Goal: Task Accomplishment & Management: Manage account settings

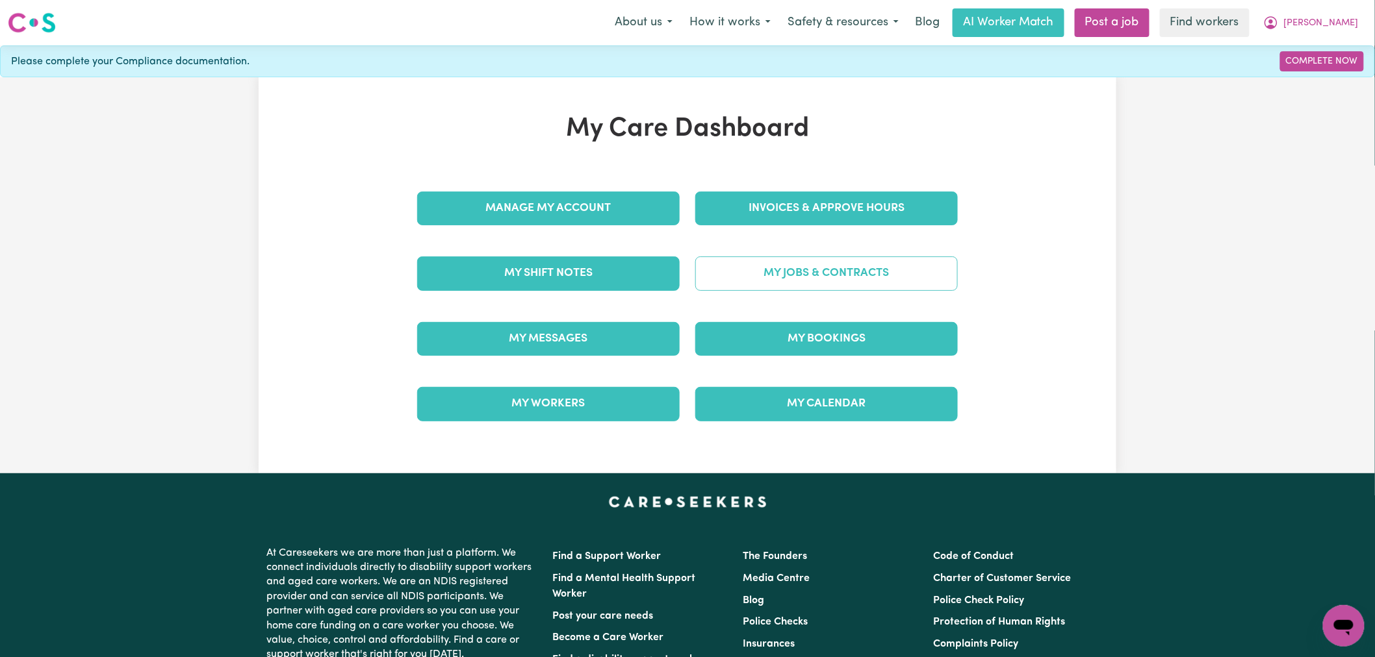
click at [813, 270] on link "My Jobs & Contracts" at bounding box center [826, 274] width 262 height 34
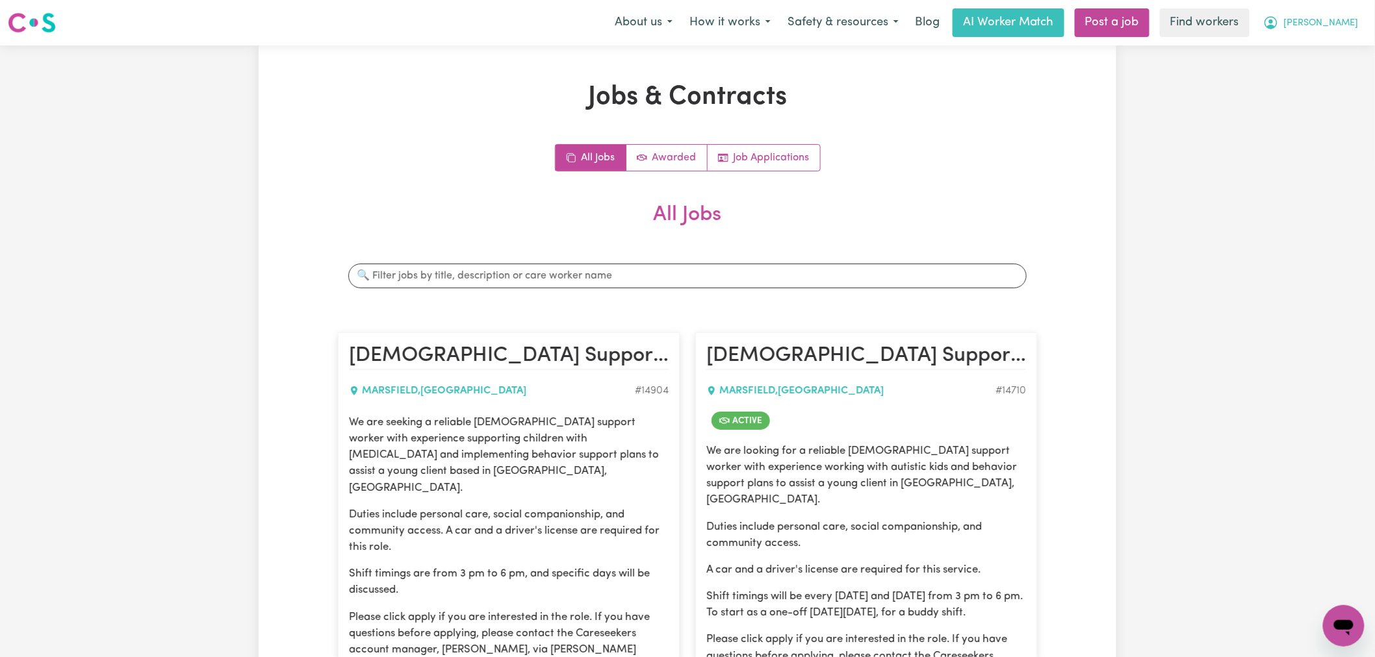
click at [1333, 16] on button "[PERSON_NAME]" at bounding box center [1311, 22] width 112 height 27
click at [1329, 42] on link "My Dashboard" at bounding box center [1315, 50] width 103 height 25
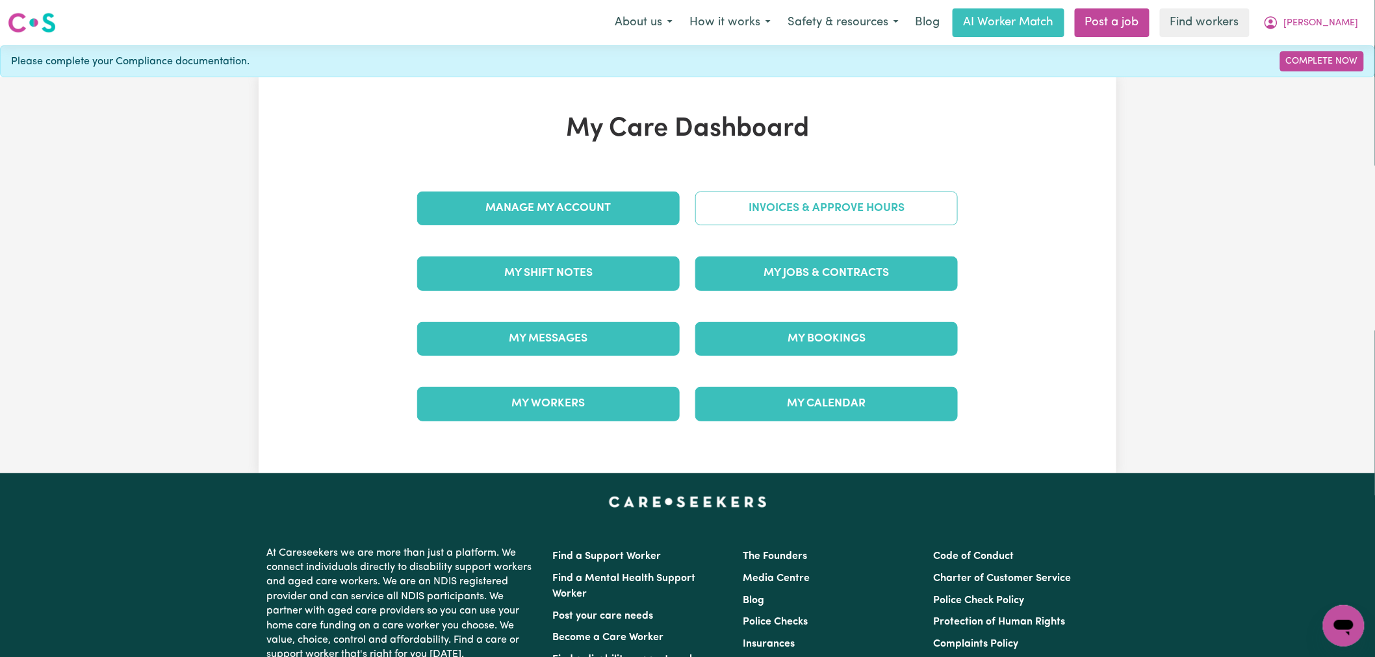
click at [794, 222] on link "Invoices & Approve Hours" at bounding box center [826, 209] width 262 height 34
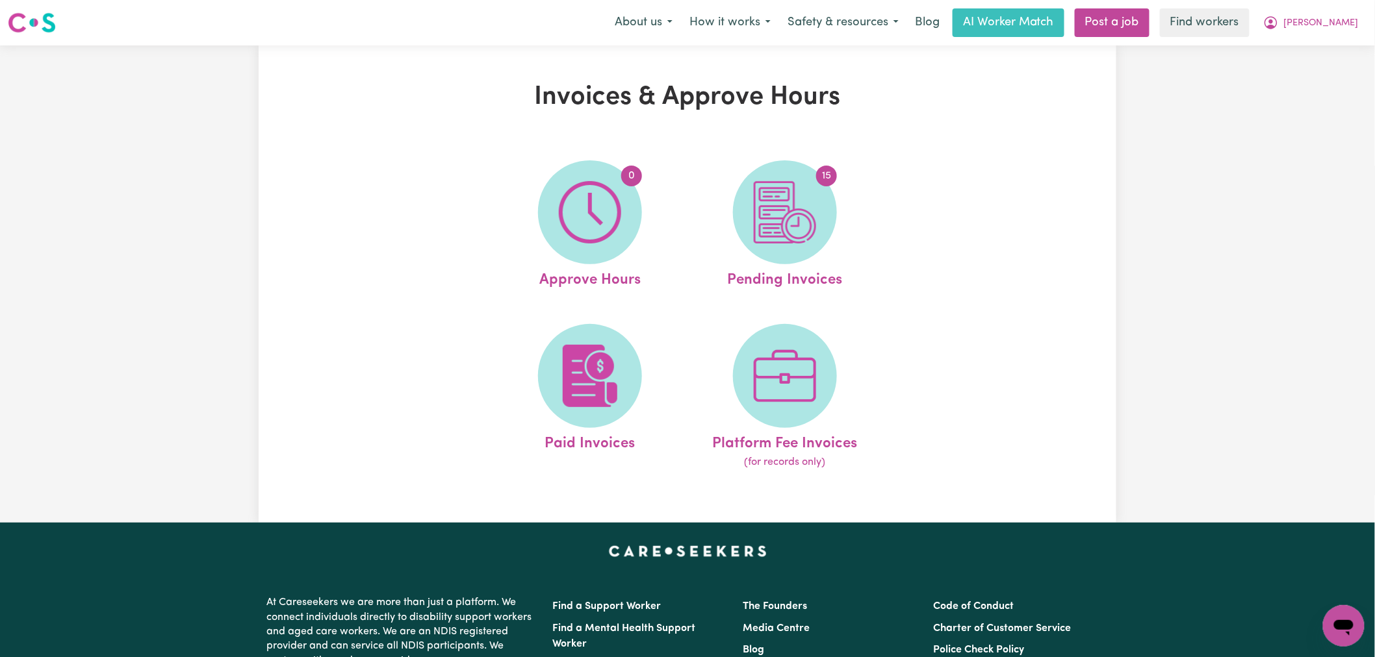
click at [794, 222] on img at bounding box center [785, 212] width 62 height 62
